Goal: Task Accomplishment & Management: Manage account settings

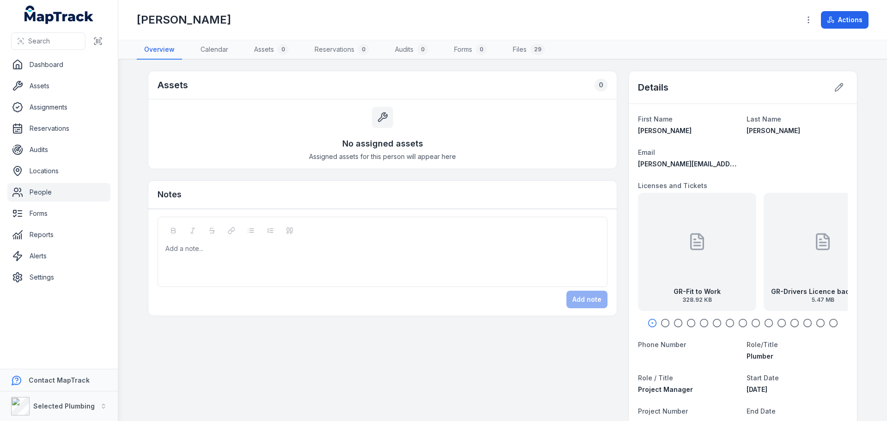
click at [58, 190] on link "People" at bounding box center [58, 192] width 103 height 18
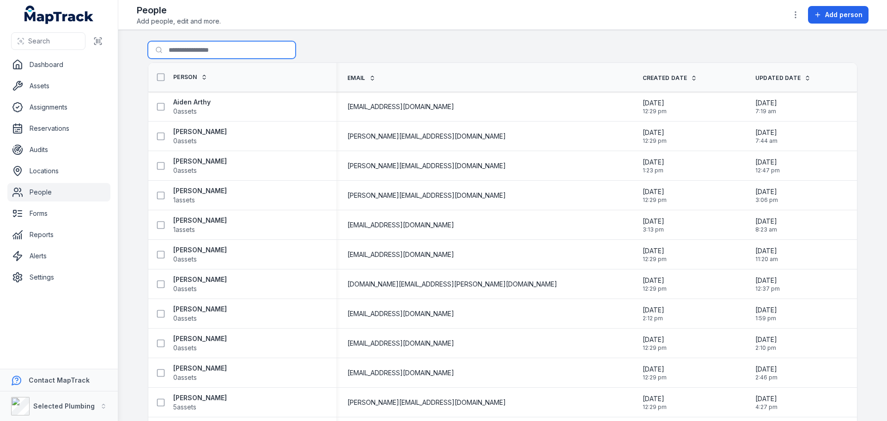
click at [174, 45] on input "Search for people" at bounding box center [222, 50] width 148 height 18
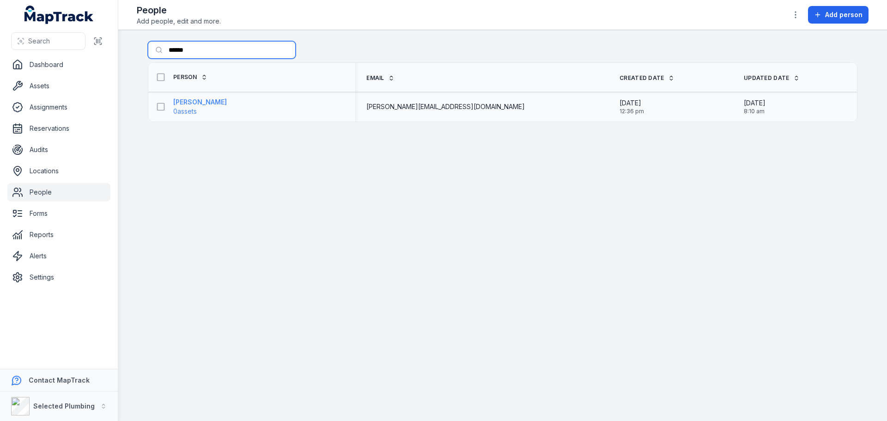
type input "******"
click at [197, 102] on strong "[PERSON_NAME]" at bounding box center [200, 101] width 54 height 9
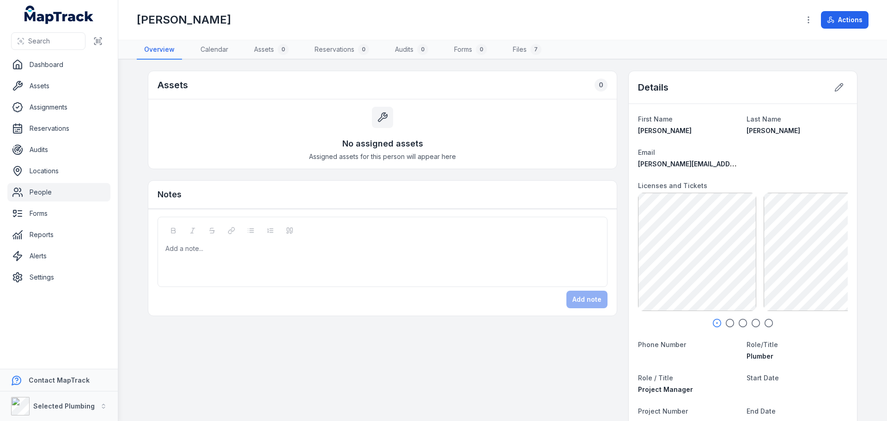
click at [728, 322] on icon "button" at bounding box center [729, 322] width 9 height 9
click at [739, 322] on icon "button" at bounding box center [742, 322] width 9 height 9
click at [754, 323] on icon "button" at bounding box center [755, 322] width 9 height 9
click at [765, 322] on icon "button" at bounding box center [768, 322] width 9 height 9
click at [42, 188] on link "People" at bounding box center [58, 192] width 103 height 18
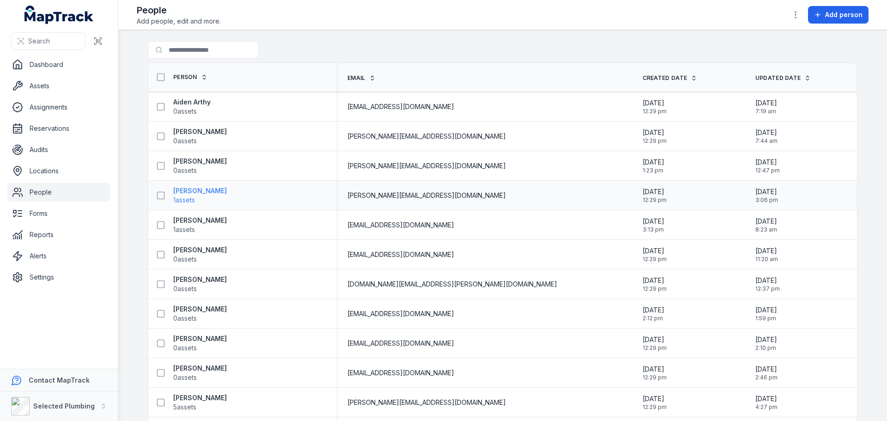
click at [207, 189] on strong "[PERSON_NAME]" at bounding box center [200, 190] width 54 height 9
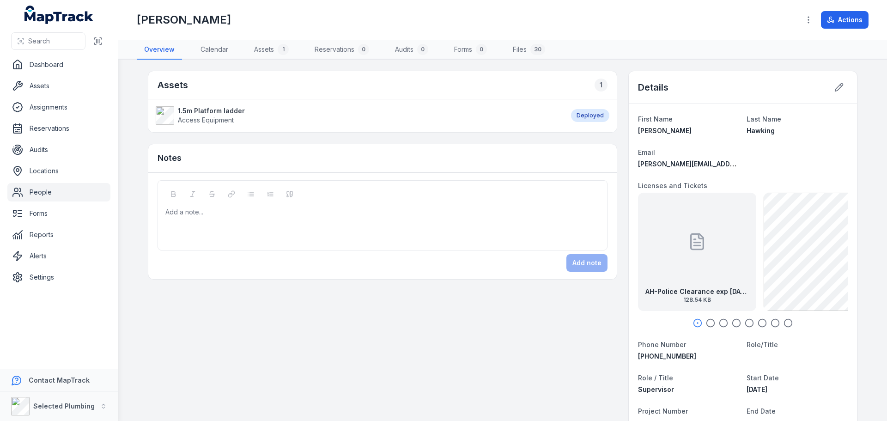
click at [681, 251] on div "AH-Police Clearance exp [DATE] 128.54 KB" at bounding box center [697, 252] width 118 height 118
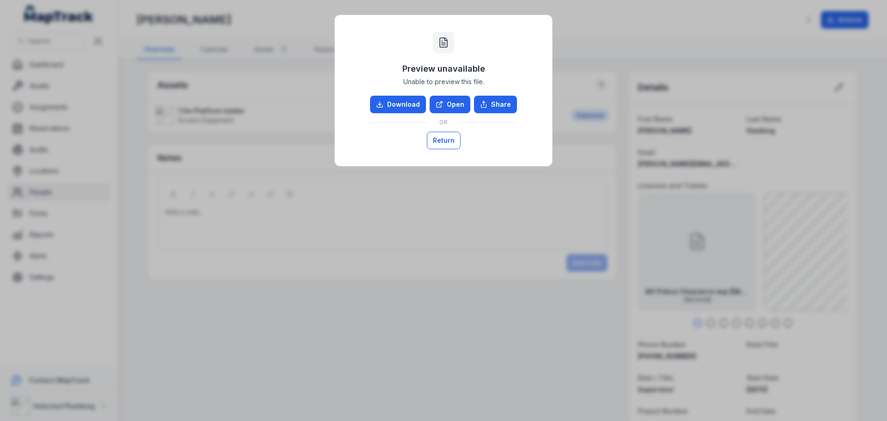
click at [438, 137] on button "Return" at bounding box center [444, 141] width 34 height 18
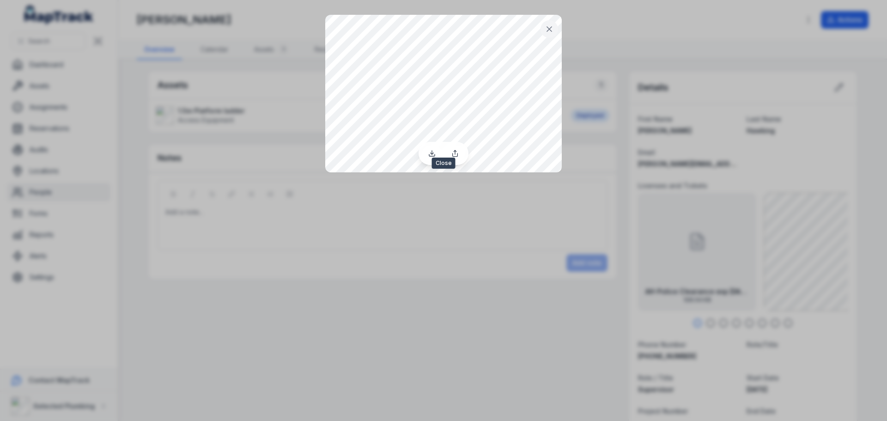
click at [549, 32] on icon at bounding box center [549, 28] width 9 height 9
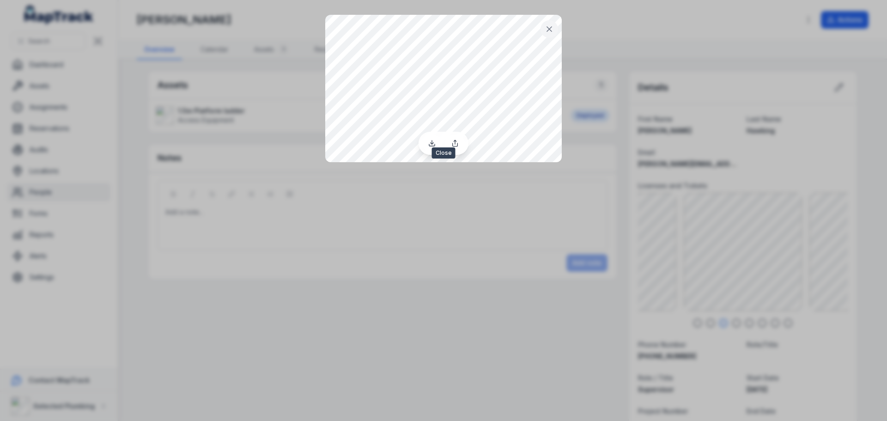
click at [547, 26] on icon at bounding box center [549, 28] width 9 height 9
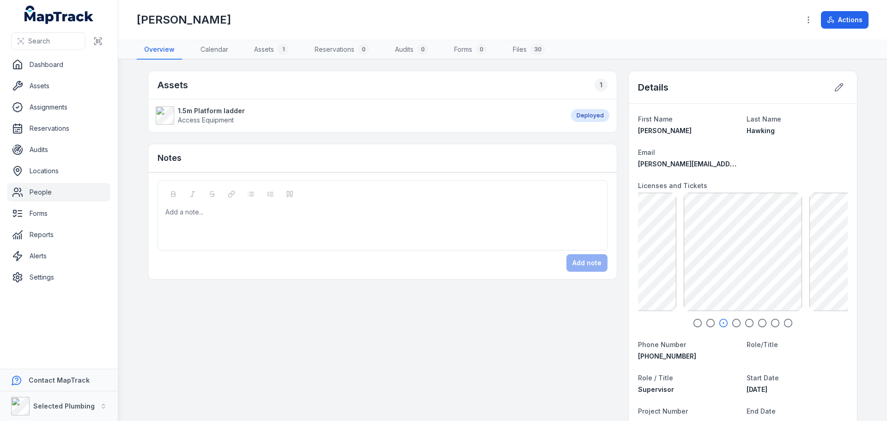
click at [732, 324] on icon "button" at bounding box center [736, 322] width 9 height 9
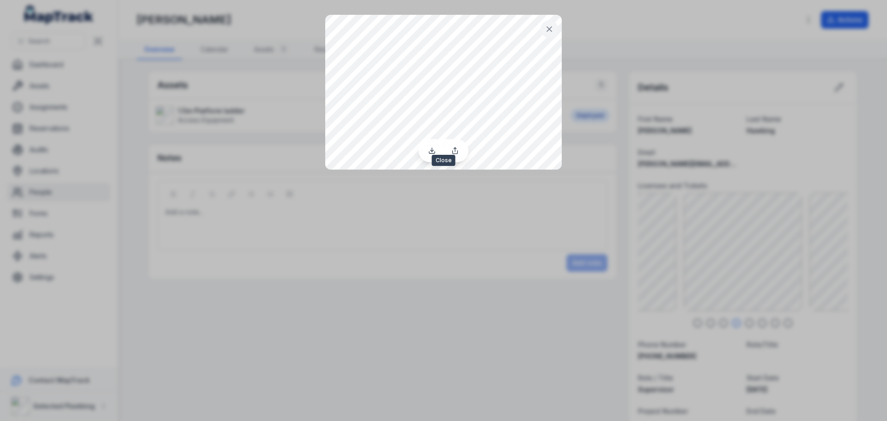
click at [544, 30] on button at bounding box center [550, 29] width 18 height 18
click at [551, 31] on icon at bounding box center [549, 28] width 9 height 9
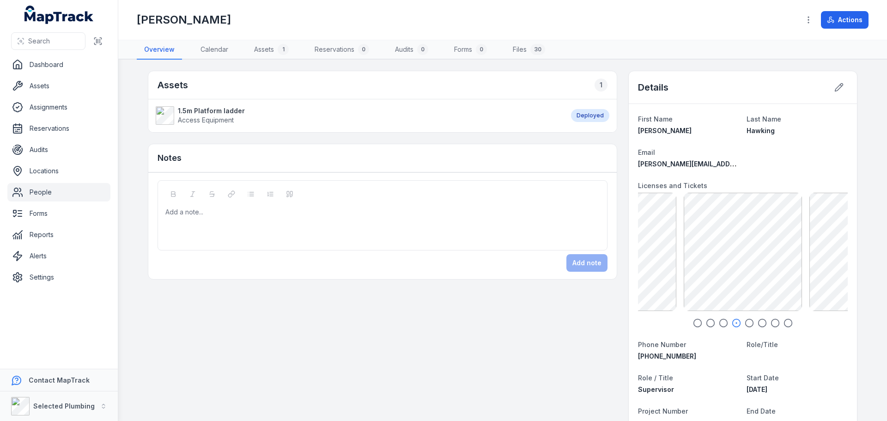
click at [91, 192] on link "People" at bounding box center [58, 192] width 103 height 18
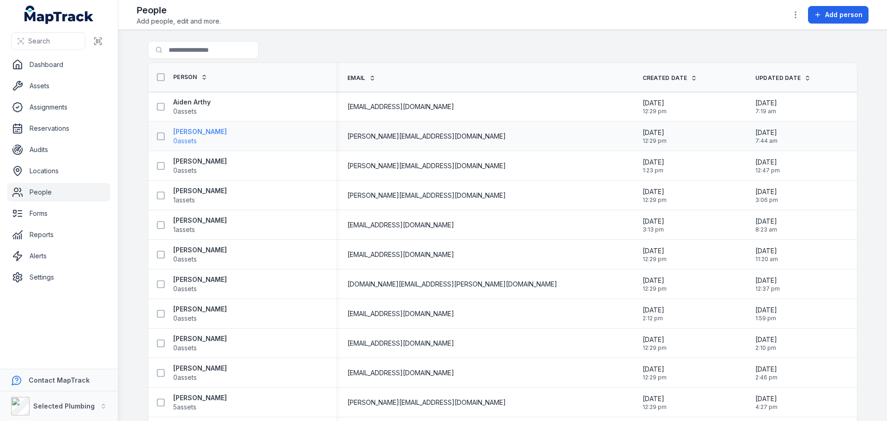
click at [204, 130] on strong "[PERSON_NAME]" at bounding box center [200, 131] width 54 height 9
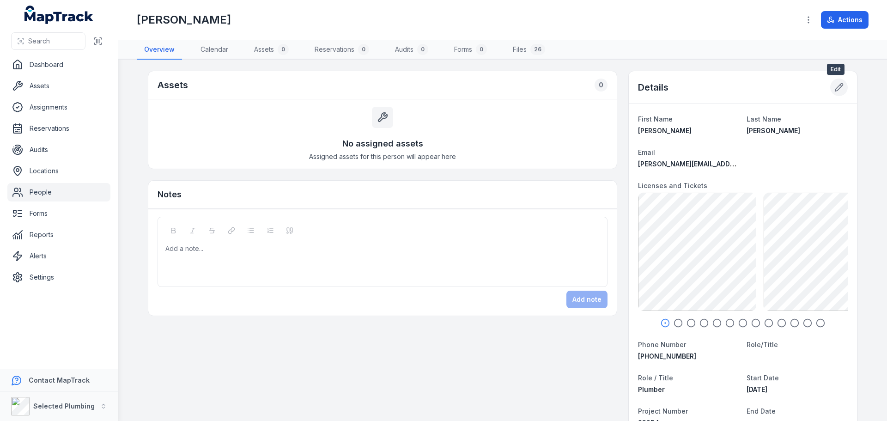
click at [834, 87] on icon at bounding box center [838, 87] width 9 height 9
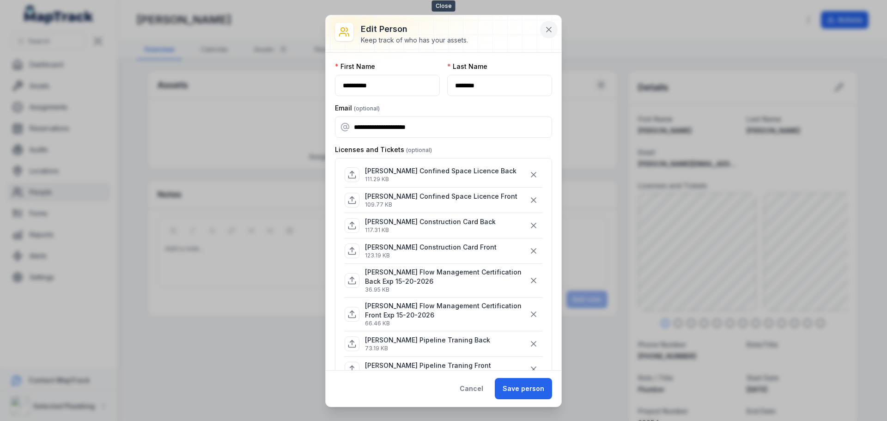
click at [546, 31] on icon at bounding box center [548, 29] width 9 height 9
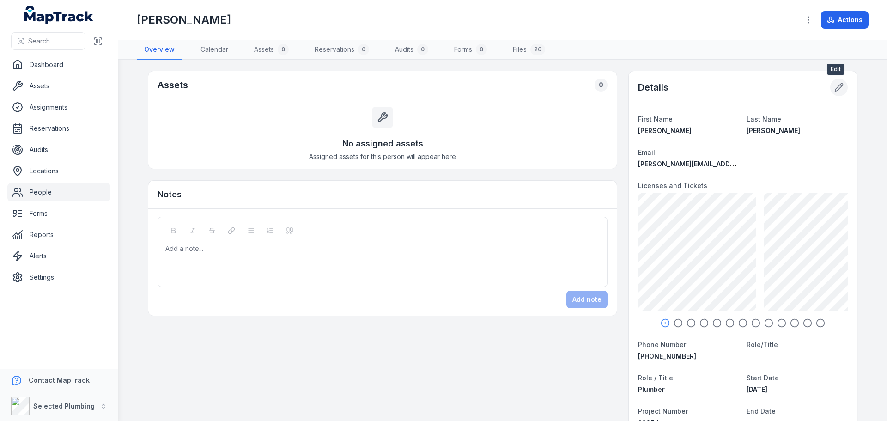
click at [830, 88] on button at bounding box center [839, 88] width 18 height 18
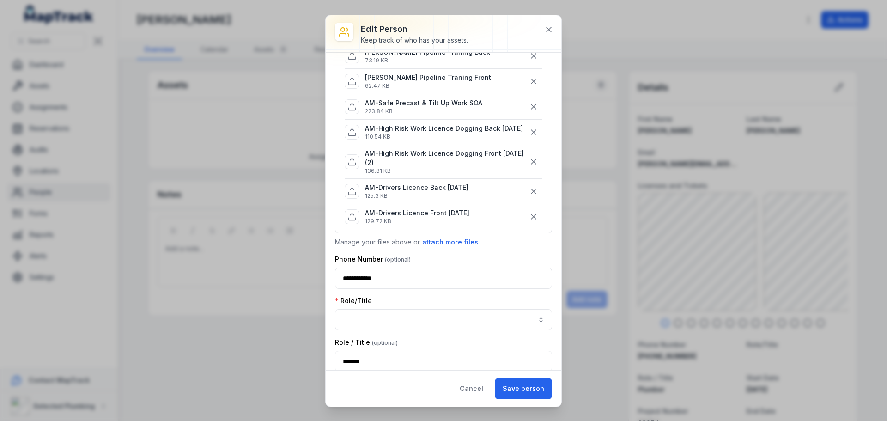
scroll to position [554, 0]
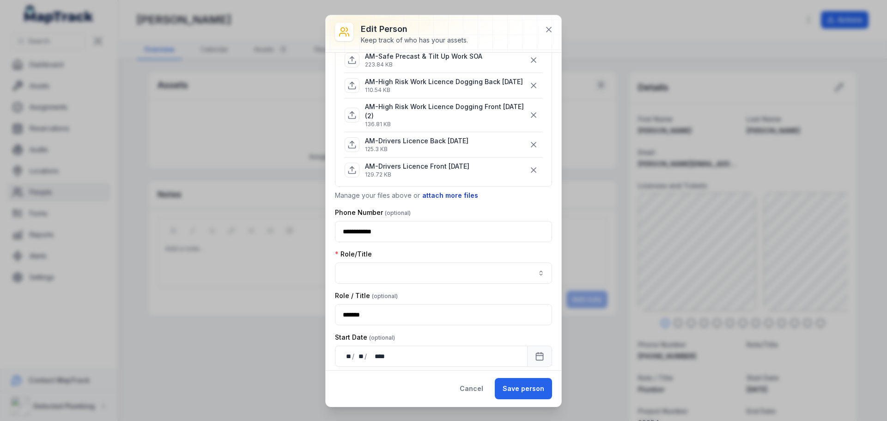
click at [437, 201] on button "attach more files" at bounding box center [450, 195] width 57 height 10
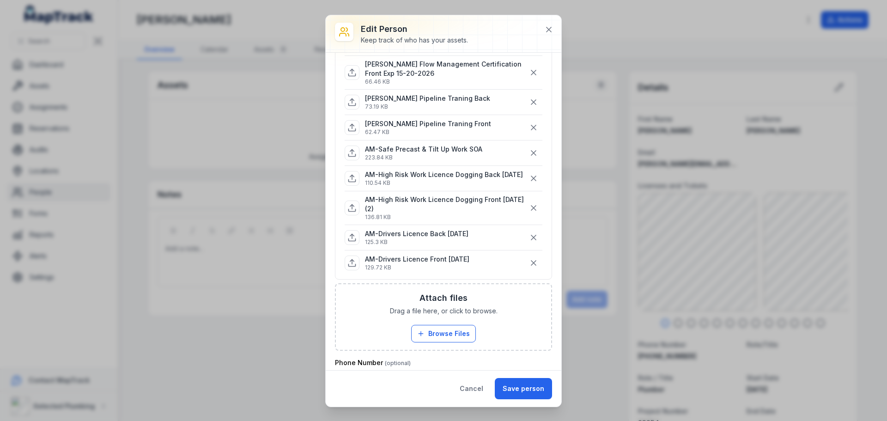
scroll to position [508, 0]
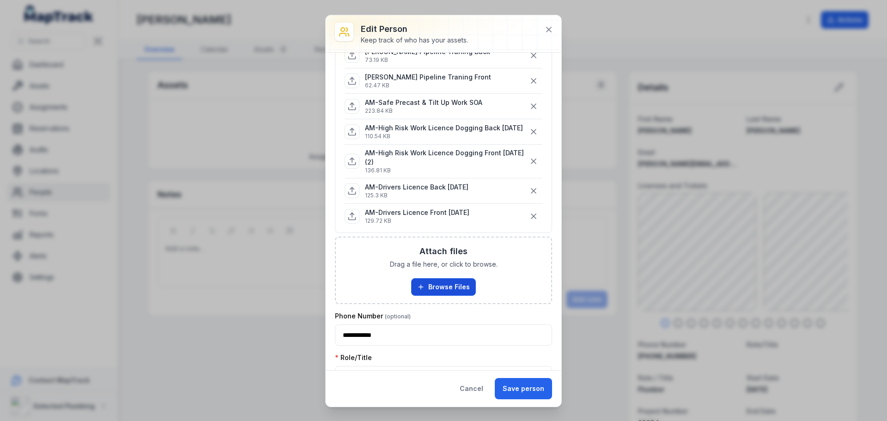
click at [440, 294] on button "Browse Files" at bounding box center [443, 287] width 65 height 18
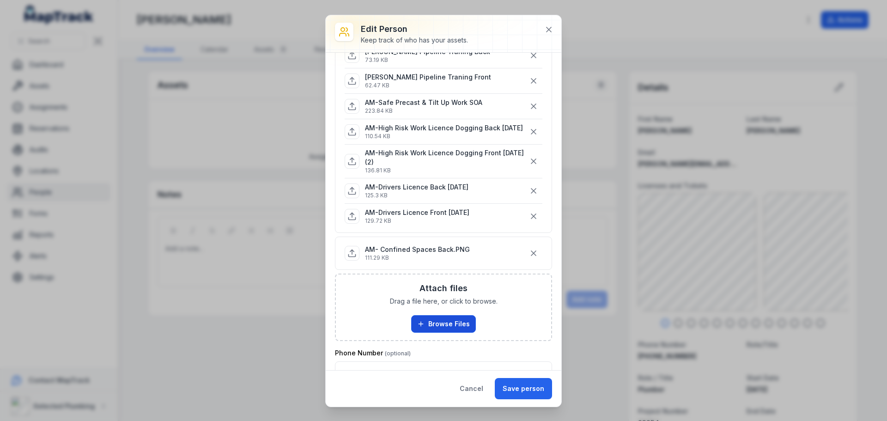
click at [440, 326] on button "Browse Files" at bounding box center [443, 324] width 65 height 18
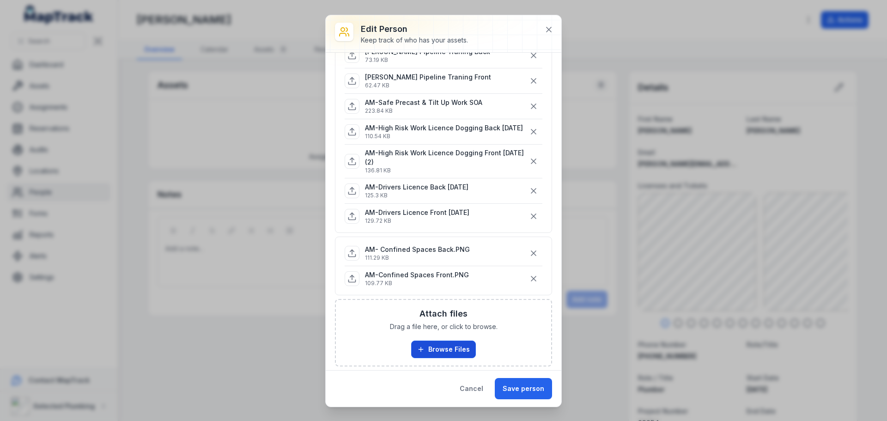
click at [457, 357] on button "Browse Files" at bounding box center [443, 350] width 65 height 18
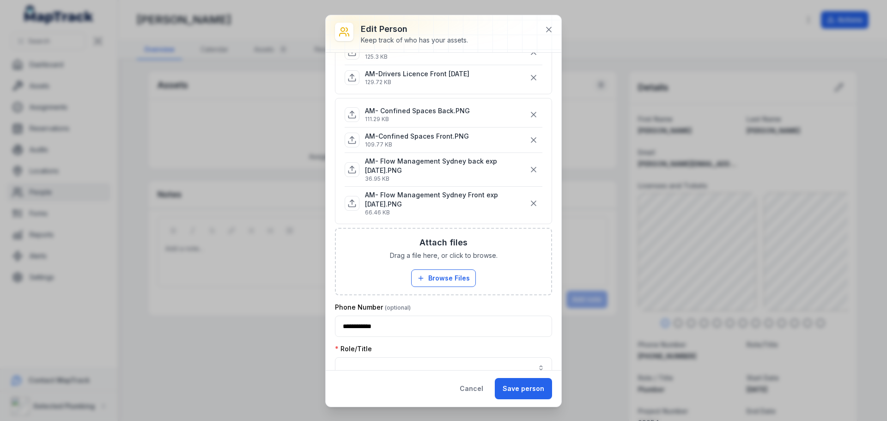
scroll to position [785, 0]
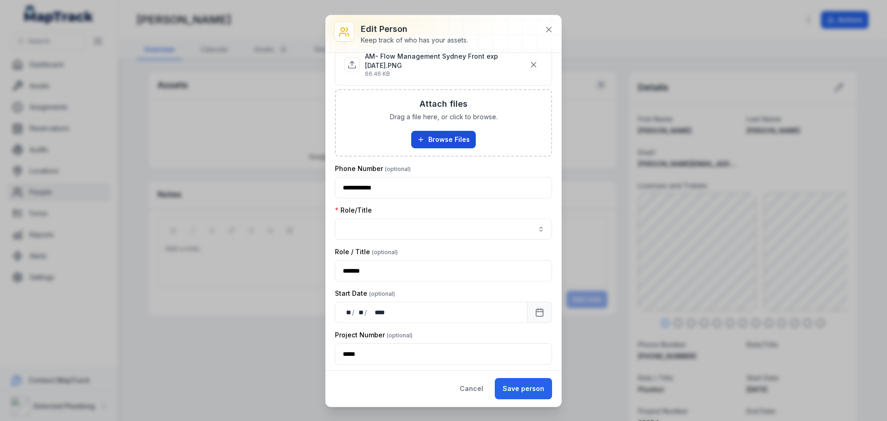
click at [445, 146] on button "Browse Files" at bounding box center [443, 140] width 65 height 18
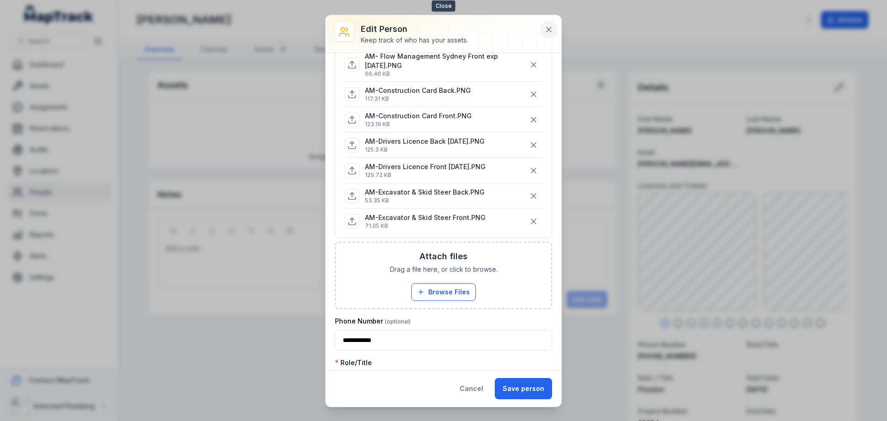
click at [547, 28] on icon at bounding box center [549, 29] width 5 height 5
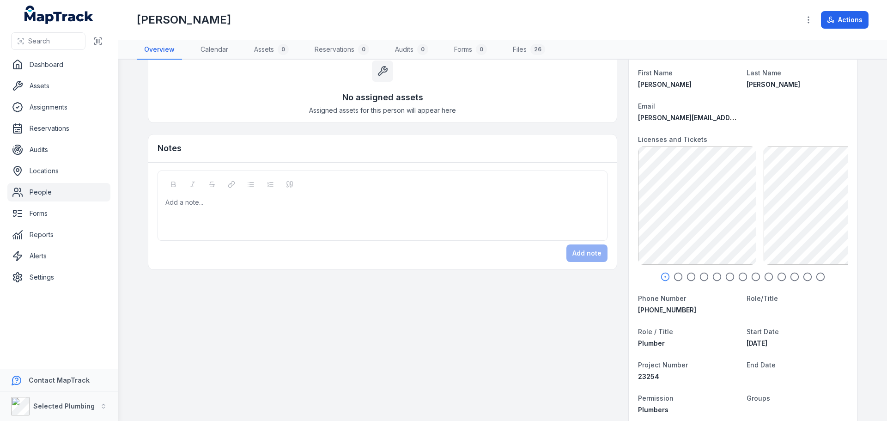
scroll to position [0, 0]
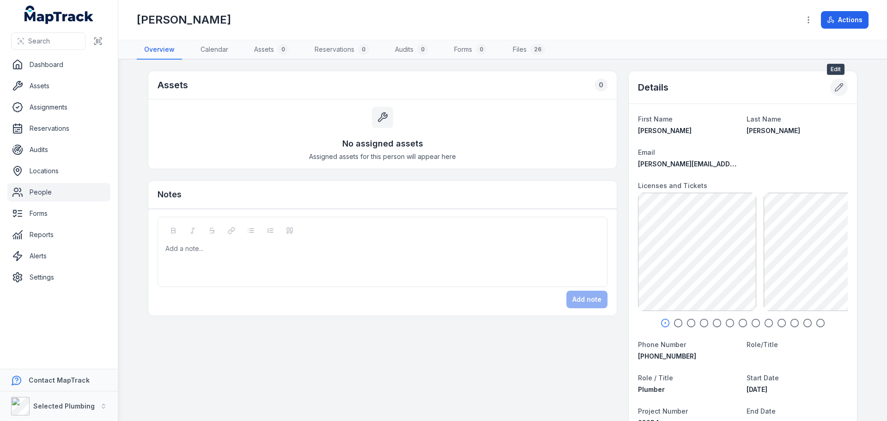
click at [834, 92] on button at bounding box center [839, 88] width 18 height 18
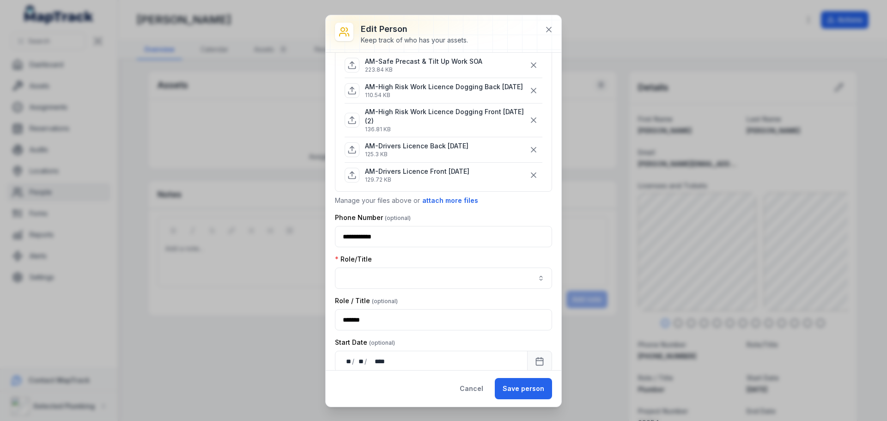
scroll to position [554, 0]
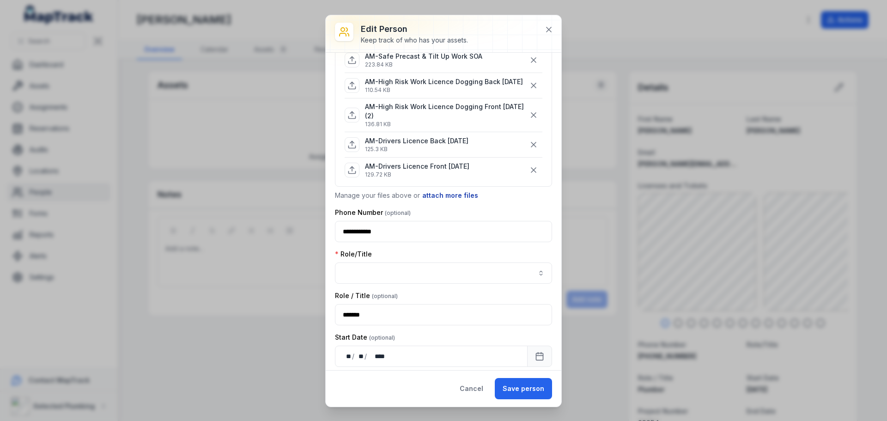
click at [447, 201] on button "attach more files" at bounding box center [450, 195] width 57 height 10
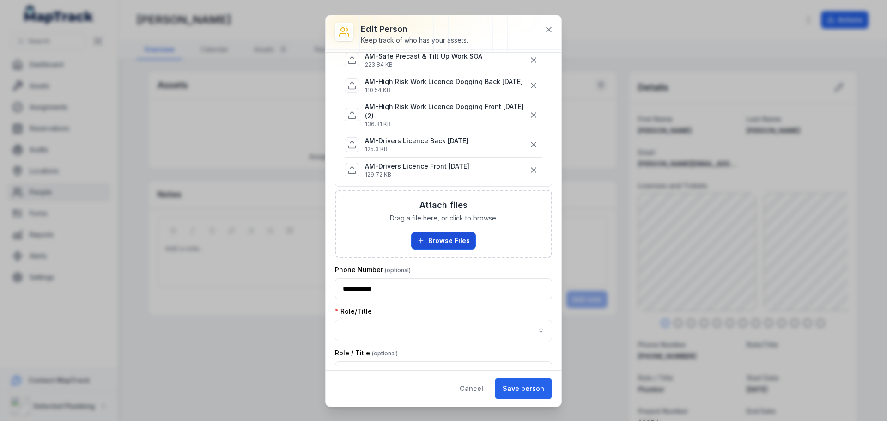
click at [439, 249] on button "Browse Files" at bounding box center [443, 241] width 65 height 18
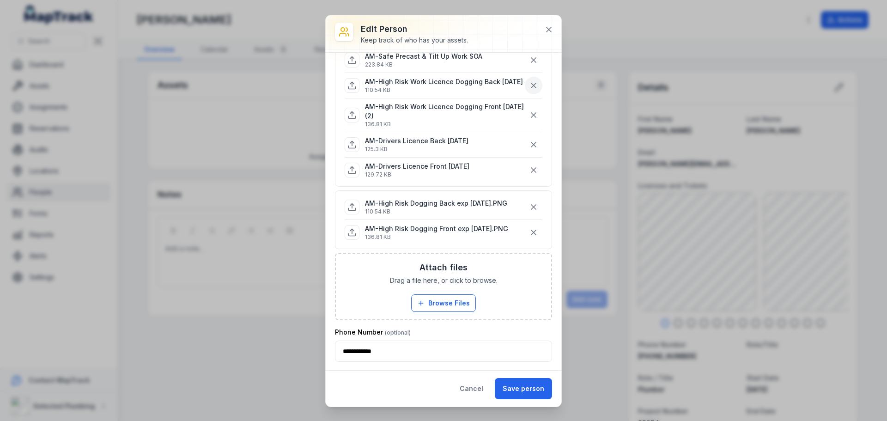
click at [529, 89] on icon "button" at bounding box center [533, 85] width 9 height 9
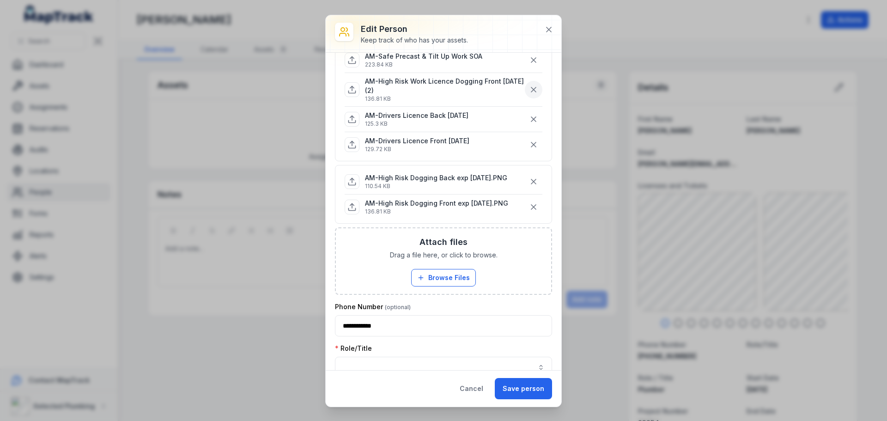
click at [529, 89] on icon "button" at bounding box center [533, 89] width 9 height 9
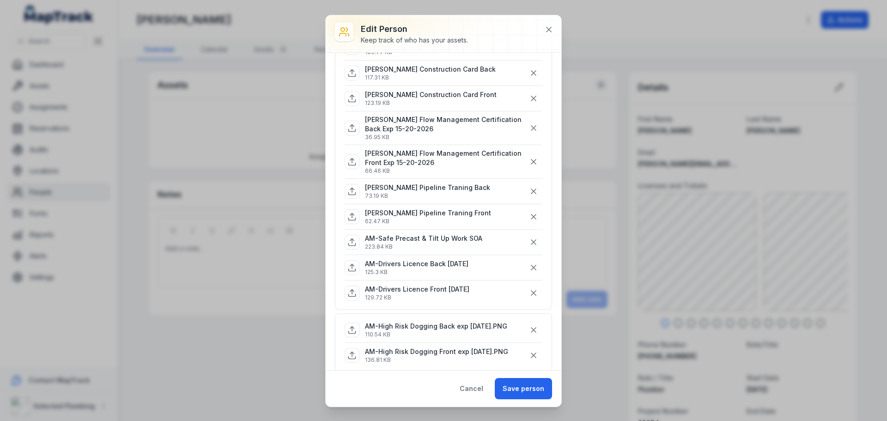
scroll to position [416, 0]
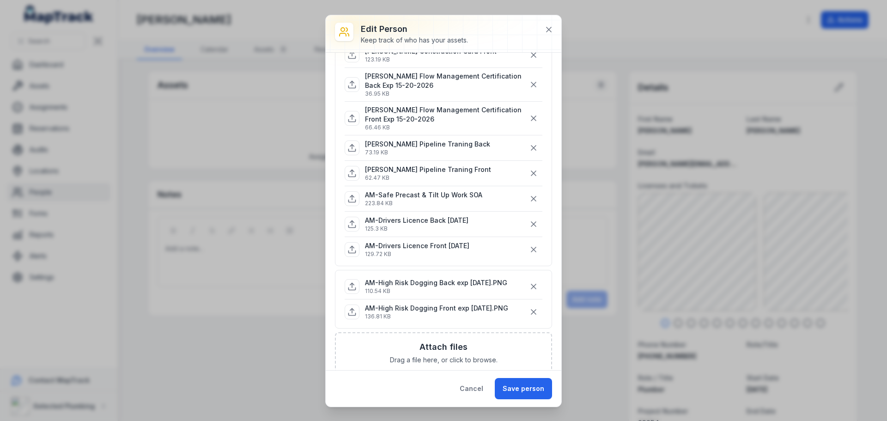
click at [473, 353] on div "Attach files Drag a file here, or click to browse. Browse Files Take Photos" at bounding box center [443, 366] width 215 height 66
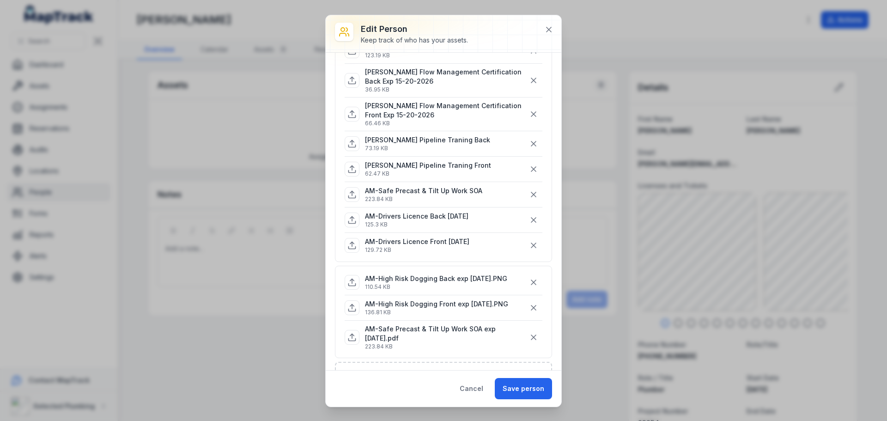
scroll to position [462, 0]
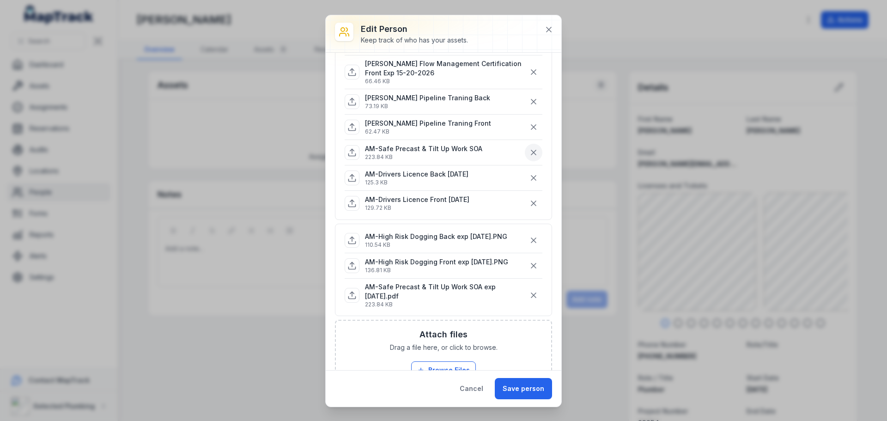
click at [529, 152] on icon "button" at bounding box center [533, 152] width 9 height 9
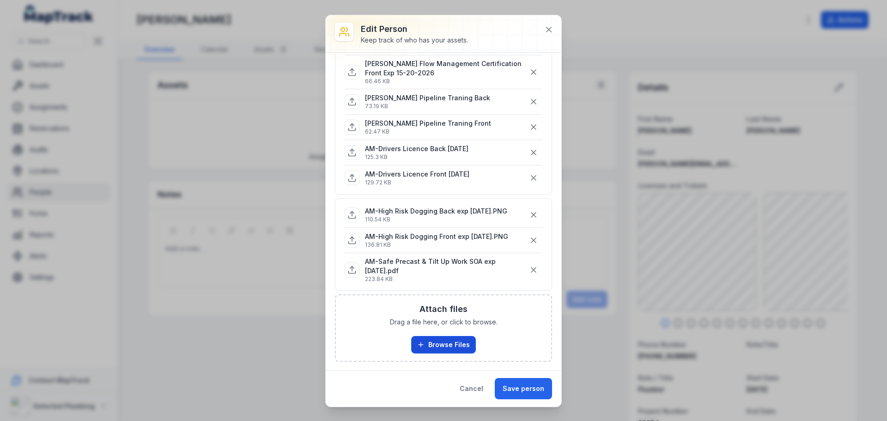
click at [432, 338] on button "Browse Files" at bounding box center [443, 345] width 65 height 18
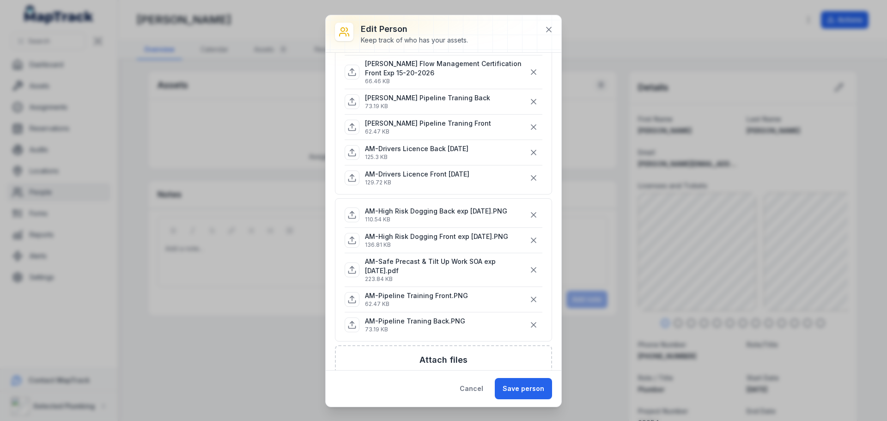
click at [448, 360] on h3 "Attach files" at bounding box center [444, 359] width 48 height 13
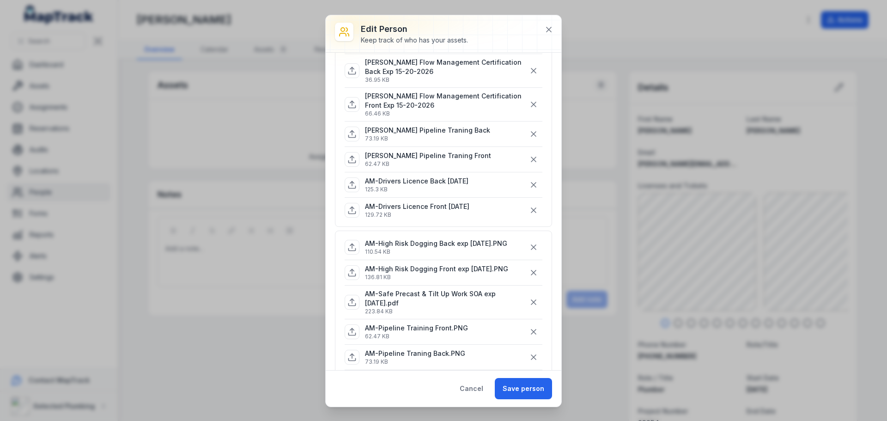
scroll to position [416, 0]
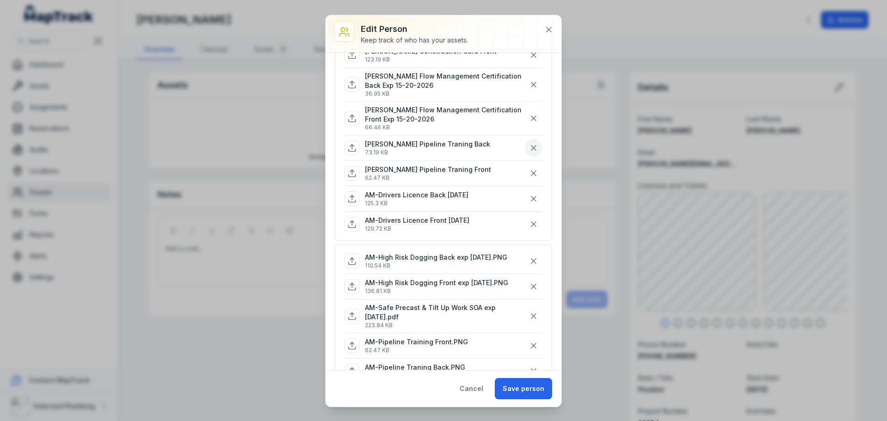
click at [529, 147] on icon "button" at bounding box center [533, 147] width 9 height 9
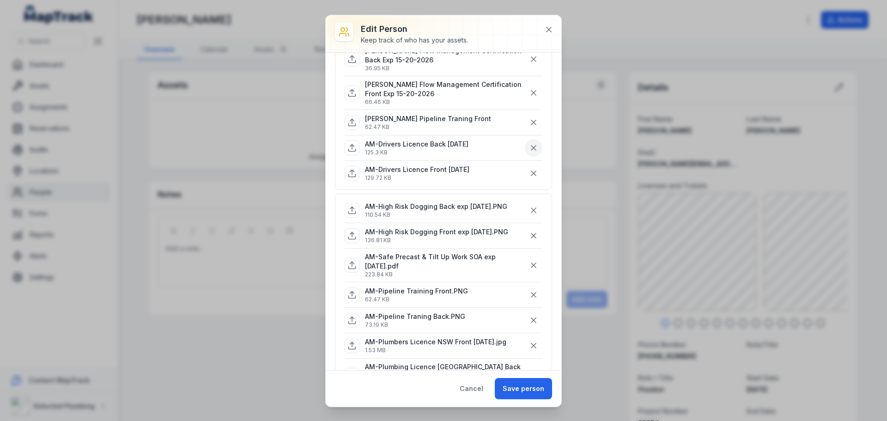
scroll to position [420, 0]
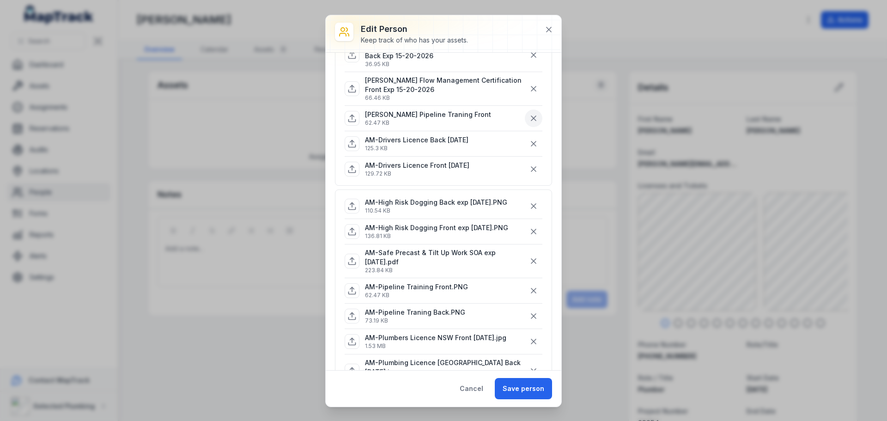
click at [529, 115] on icon "button" at bounding box center [533, 118] width 9 height 9
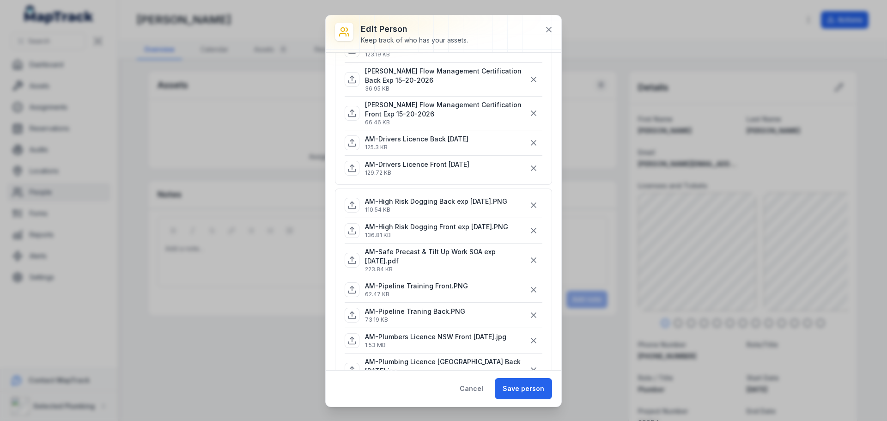
scroll to position [428, 0]
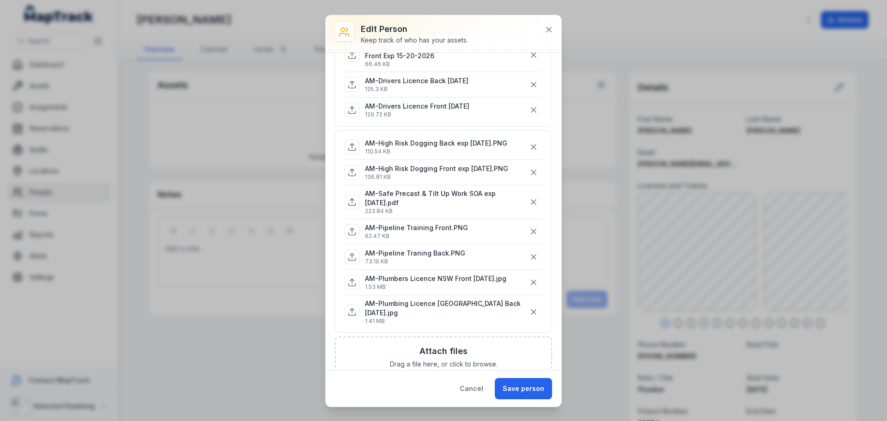
click at [438, 345] on h3 "Attach files" at bounding box center [444, 351] width 48 height 13
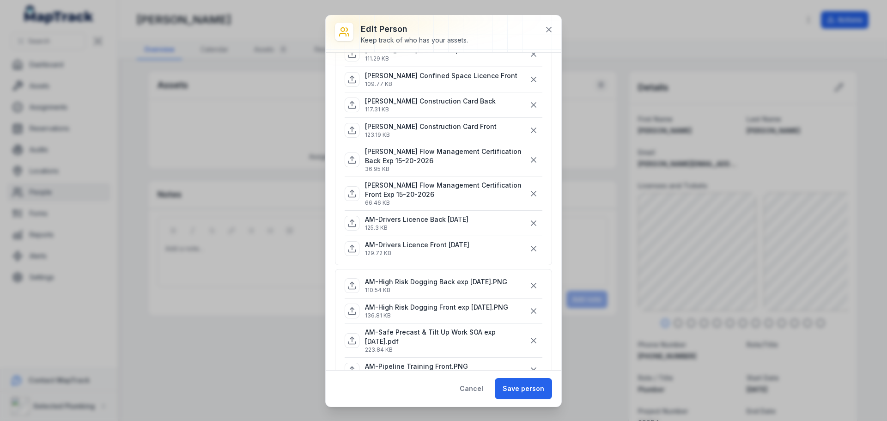
scroll to position [474, 0]
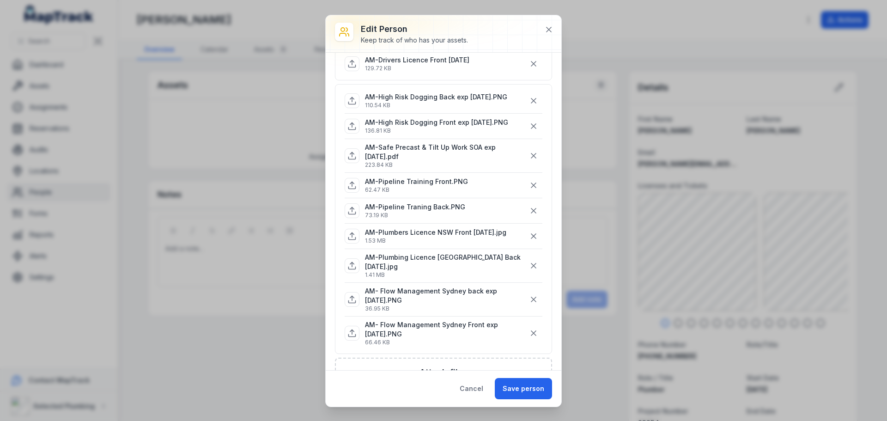
click at [431, 359] on div "Attach files Drag a file here, or click to browse. Browse Files Take Photos" at bounding box center [443, 392] width 215 height 66
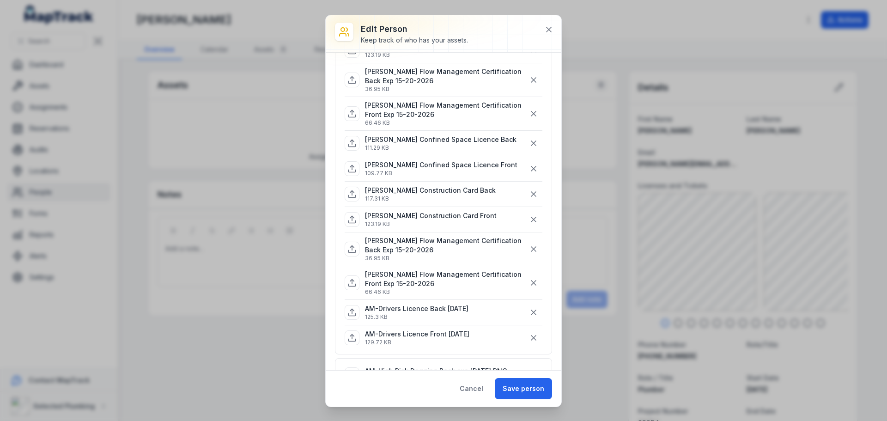
scroll to position [197, 0]
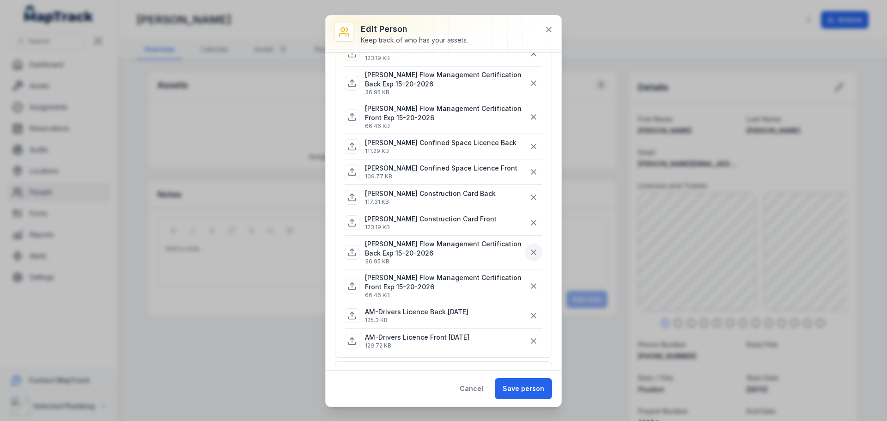
click at [531, 254] on icon "button" at bounding box center [533, 252] width 5 height 5
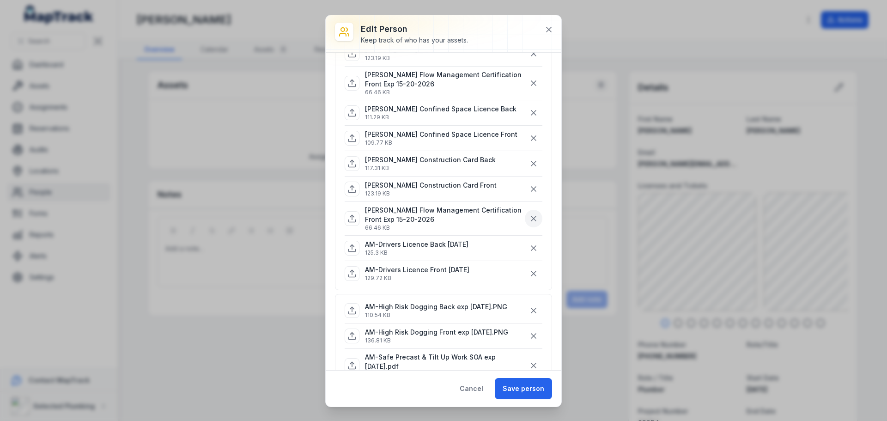
click at [529, 215] on icon "button" at bounding box center [533, 218] width 9 height 9
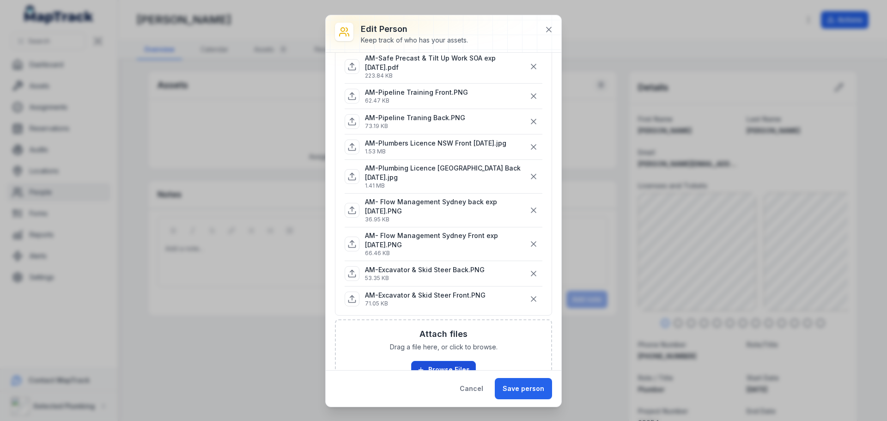
scroll to position [508, 0]
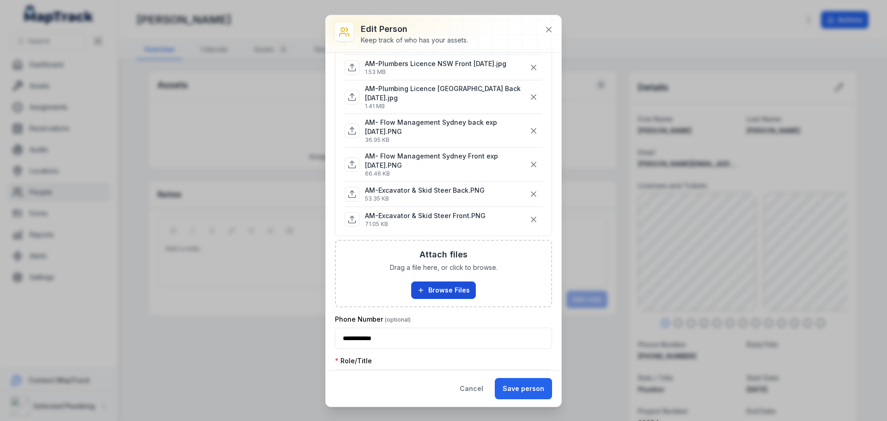
click at [440, 281] on button "Browse Files" at bounding box center [443, 290] width 65 height 18
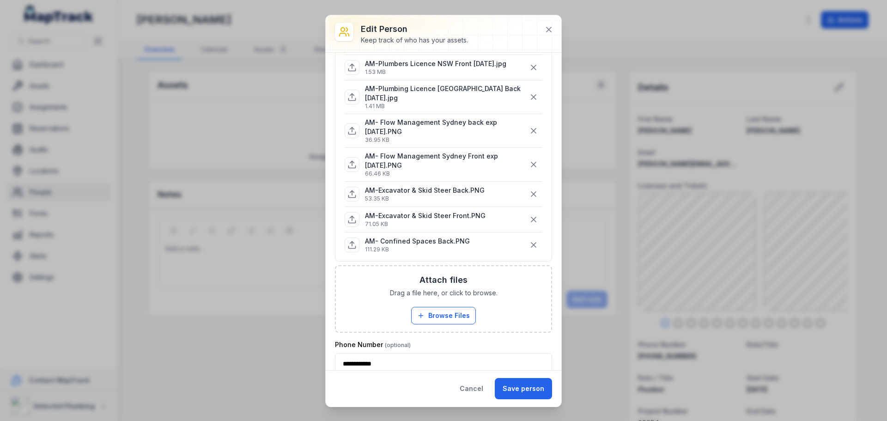
scroll to position [554, 0]
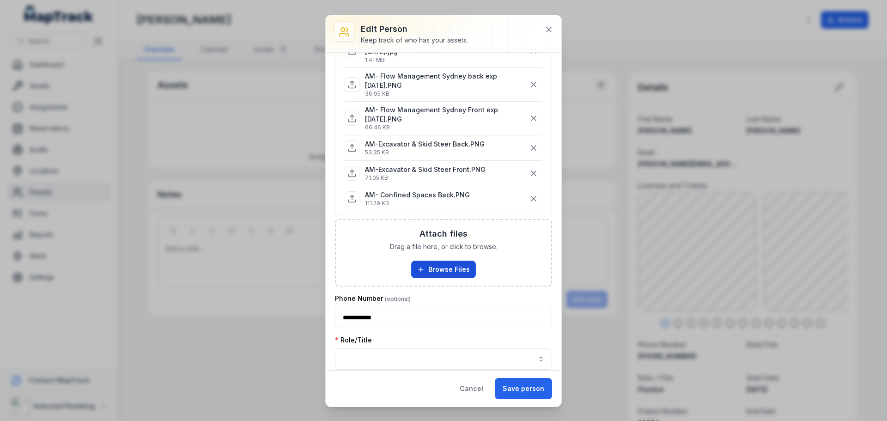
click at [436, 261] on button "Browse Files" at bounding box center [443, 270] width 65 height 18
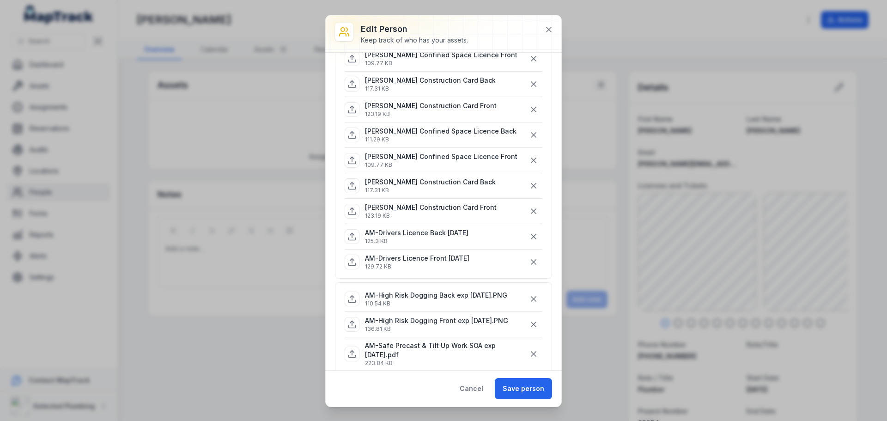
scroll to position [92, 0]
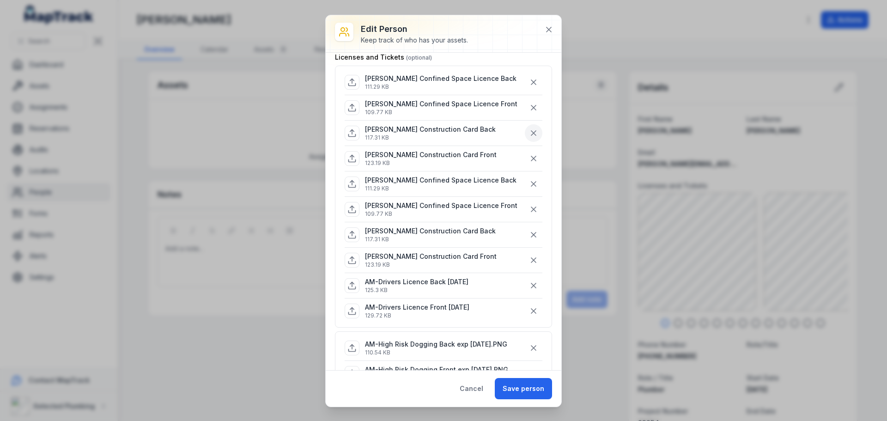
click at [529, 129] on icon "button" at bounding box center [533, 132] width 9 height 9
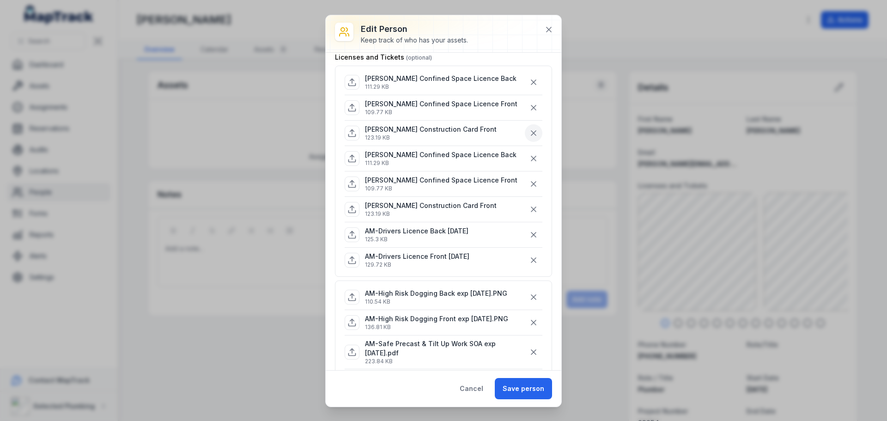
click at [529, 133] on icon "button" at bounding box center [533, 132] width 9 height 9
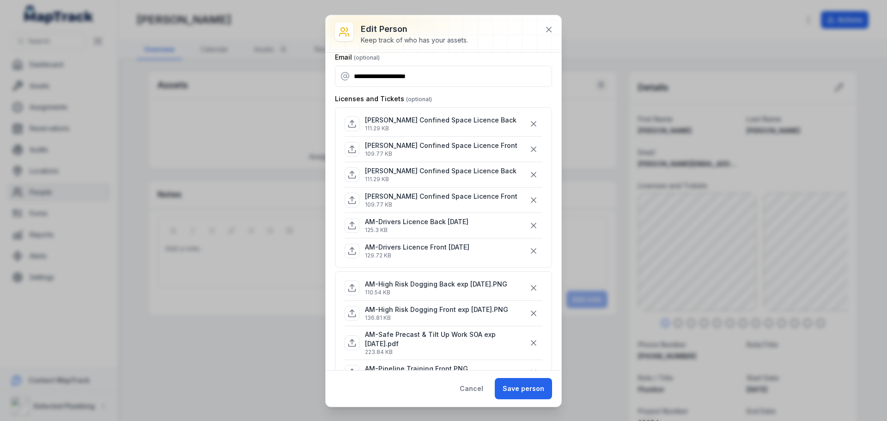
scroll to position [0, 0]
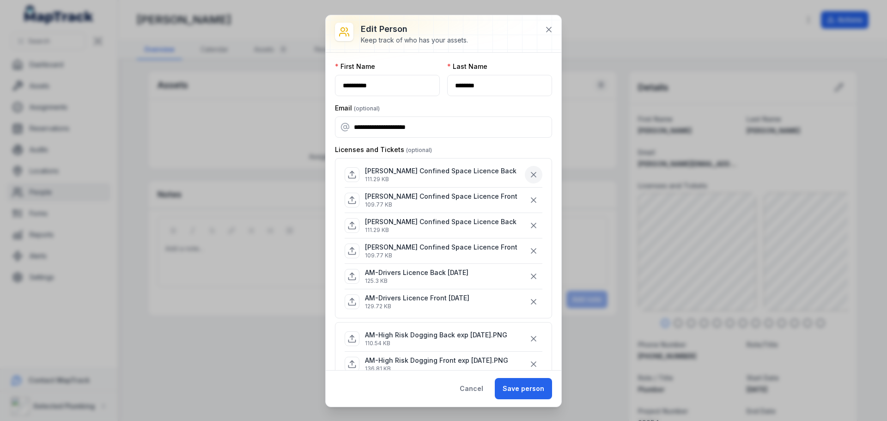
click at [529, 176] on icon "button" at bounding box center [533, 174] width 9 height 9
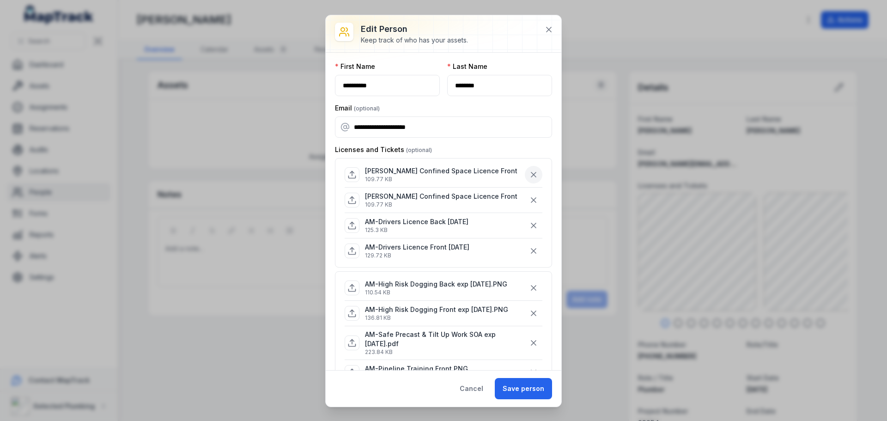
click at [529, 176] on icon "button" at bounding box center [533, 174] width 9 height 9
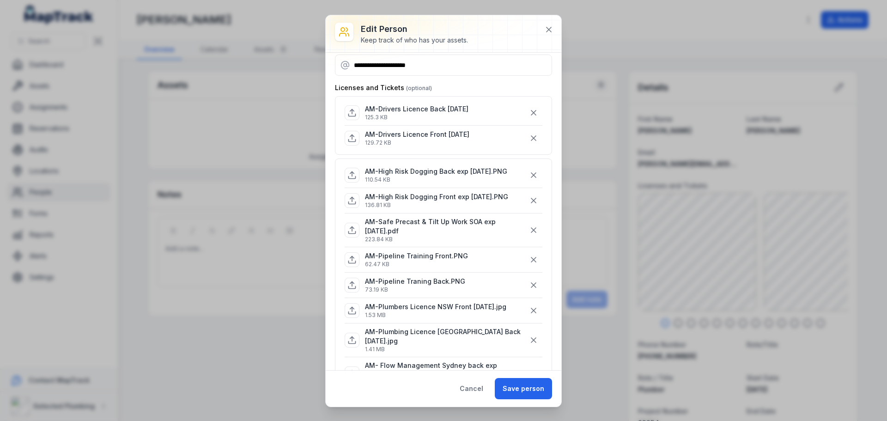
scroll to position [46, 0]
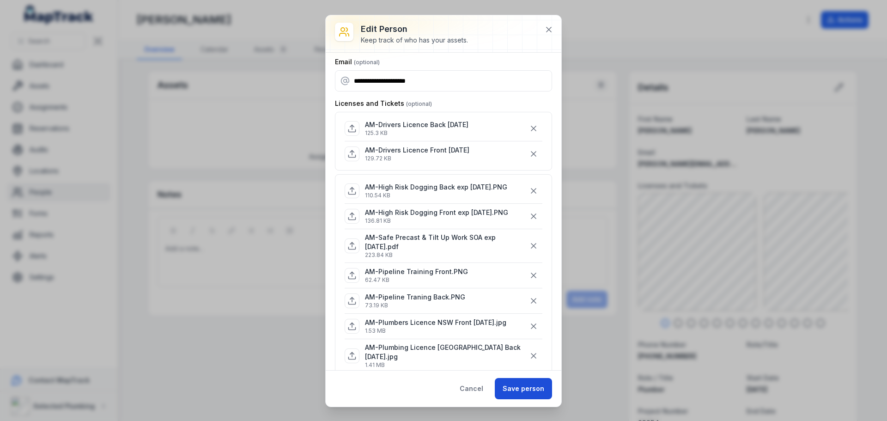
click at [521, 390] on button "Save person" at bounding box center [523, 388] width 57 height 21
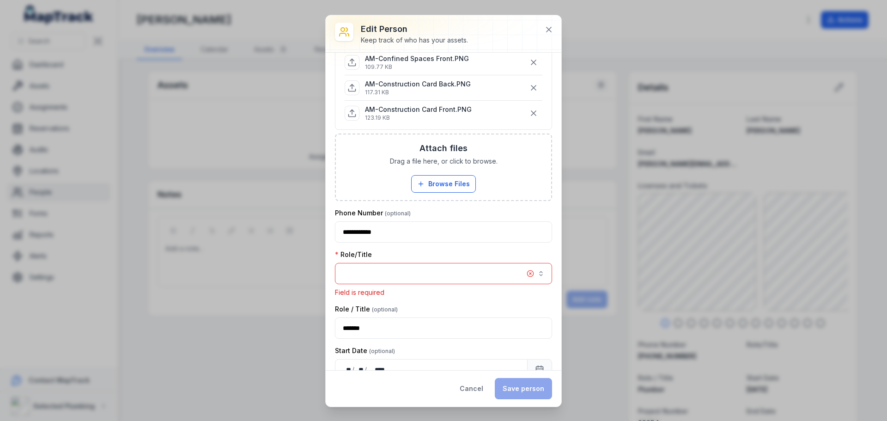
scroll to position [567, 0]
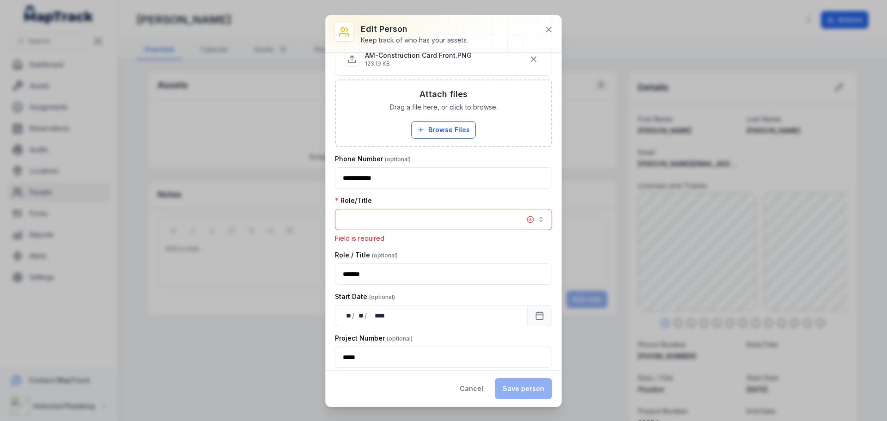
click at [441, 209] on button "button" at bounding box center [443, 219] width 217 height 21
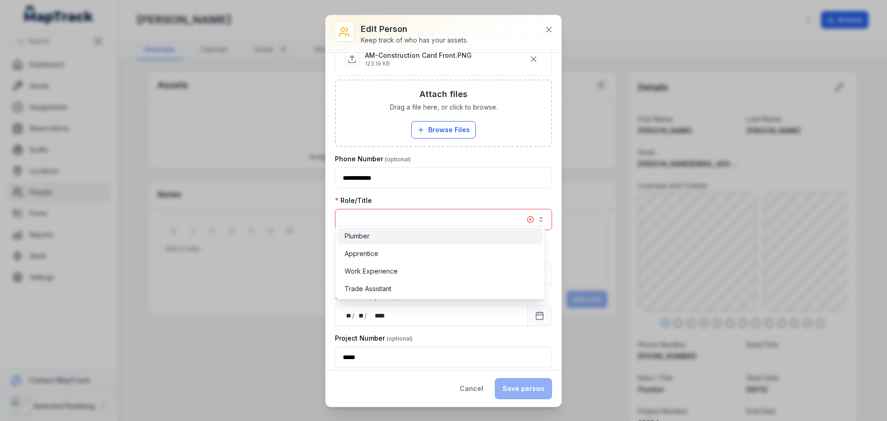
click at [411, 233] on div "Plumber" at bounding box center [440, 235] width 191 height 9
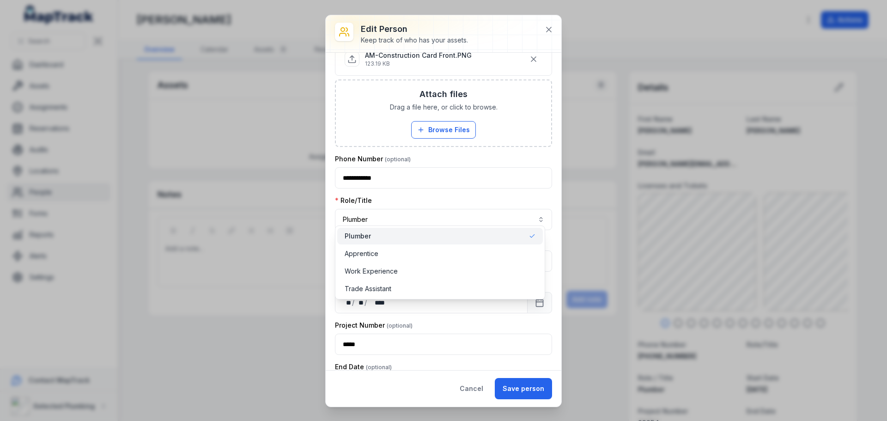
click at [460, 185] on div "**********" at bounding box center [443, 382] width 217 height 1775
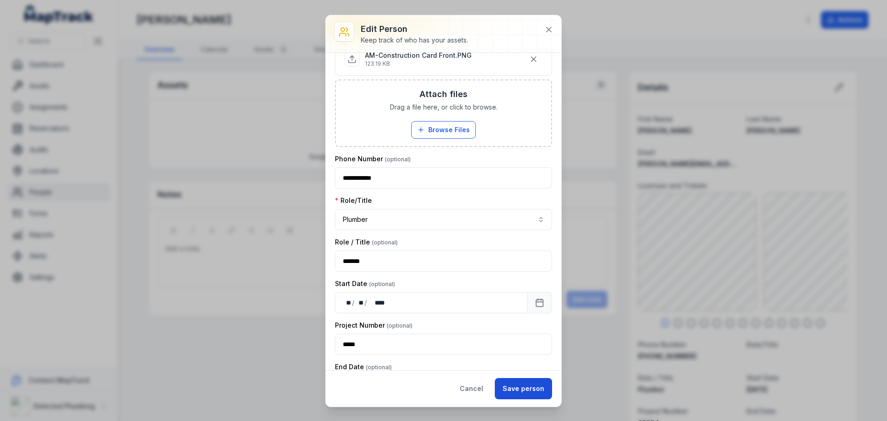
click at [530, 390] on button "Save person" at bounding box center [523, 388] width 57 height 21
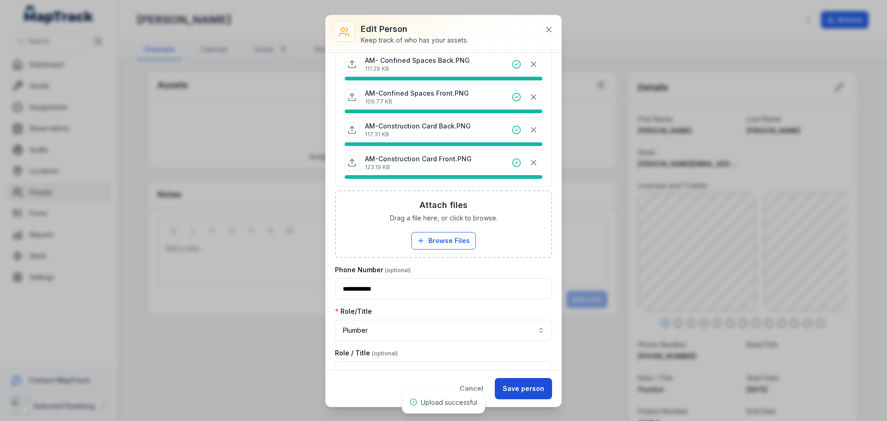
scroll to position [687, 0]
